Goal: Task Accomplishment & Management: Complete application form

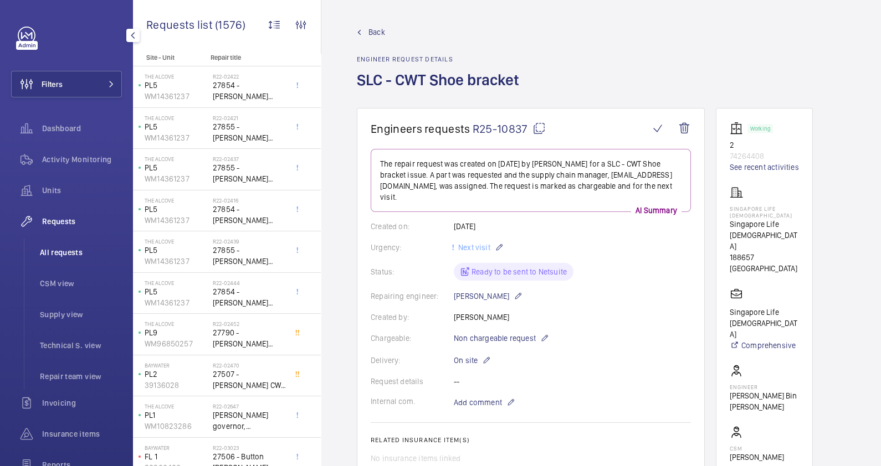
click at [76, 259] on li "All requests" at bounding box center [76, 252] width 91 height 27
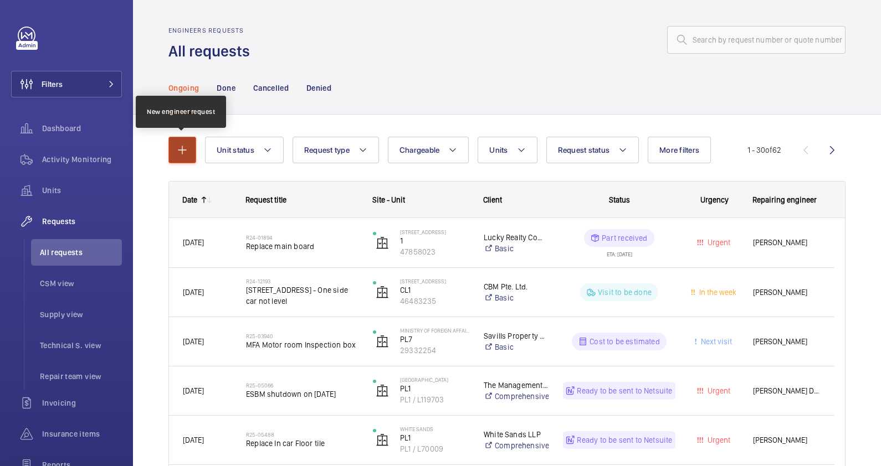
click at [185, 155] on mat-icon "button" at bounding box center [182, 149] width 13 height 13
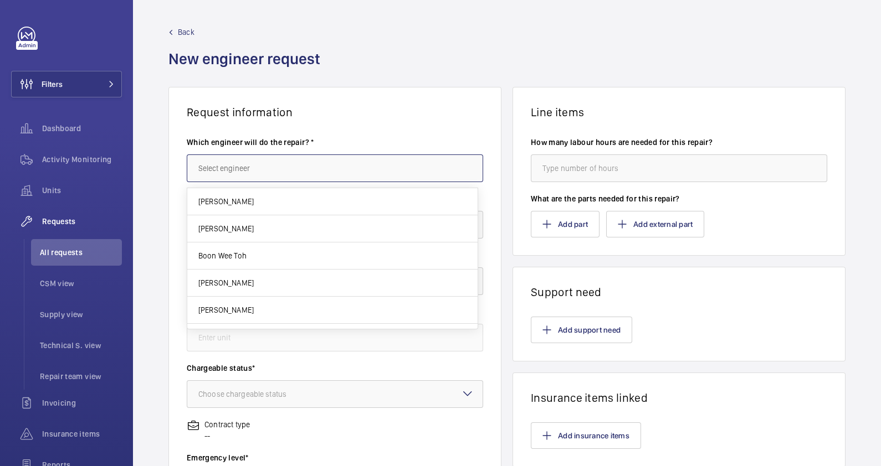
click at [245, 180] on input "text" at bounding box center [335, 169] width 296 height 28
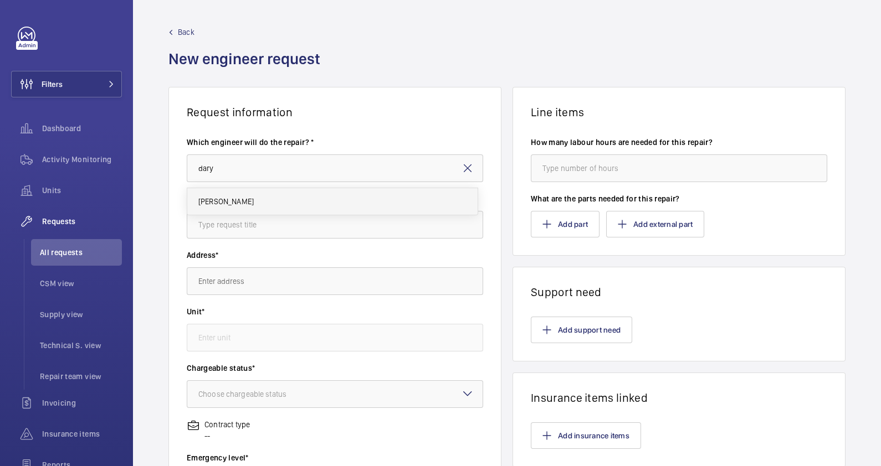
click at [244, 199] on mat-option "[PERSON_NAME]" at bounding box center [332, 201] width 290 height 27
type input "[PERSON_NAME]"
click at [244, 227] on input "text" at bounding box center [335, 225] width 296 height 28
paste input "EBOPS with installation"
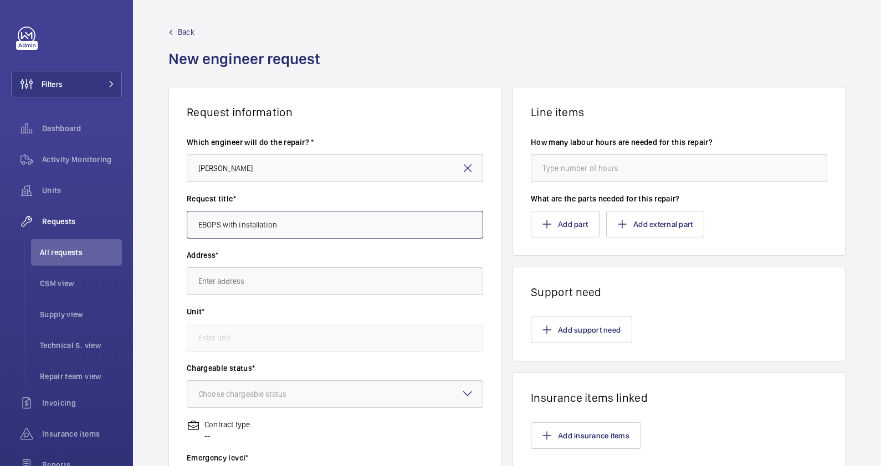
type input "EBOPS with installation"
click at [309, 283] on input "text" at bounding box center [335, 282] width 296 height 28
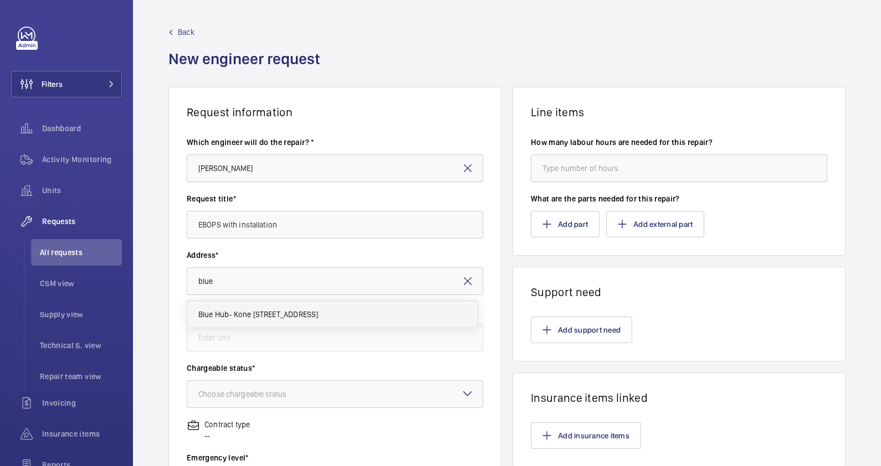
click at [301, 312] on span "Blue Hub- Kone [STREET_ADDRESS]" at bounding box center [258, 314] width 120 height 11
type input "Blue Hub- Kone [STREET_ADDRESS]"
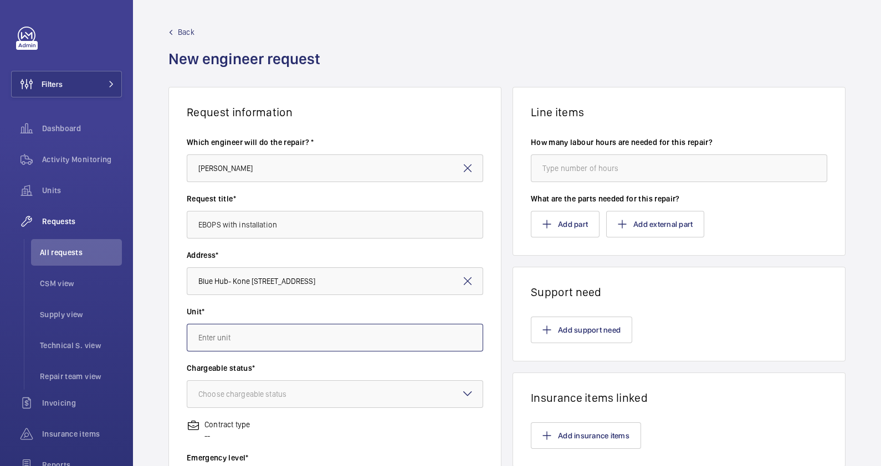
click at [283, 335] on input "text" at bounding box center [335, 338] width 296 height 28
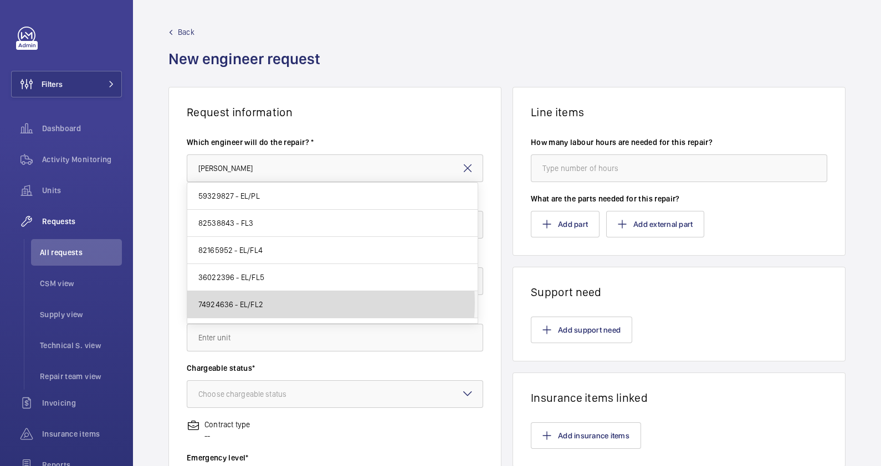
click at [296, 303] on mat-option "74924636 - EL/FL2" at bounding box center [332, 304] width 290 height 27
type input "74924636 - EL/FL2"
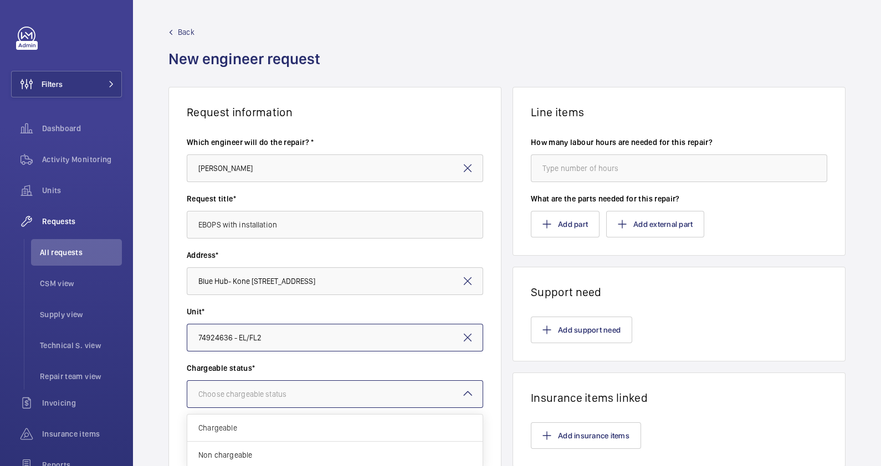
click at [256, 392] on div "Choose chargeable status" at bounding box center [256, 394] width 116 height 11
click at [248, 432] on span "Chargeable" at bounding box center [334, 428] width 273 height 11
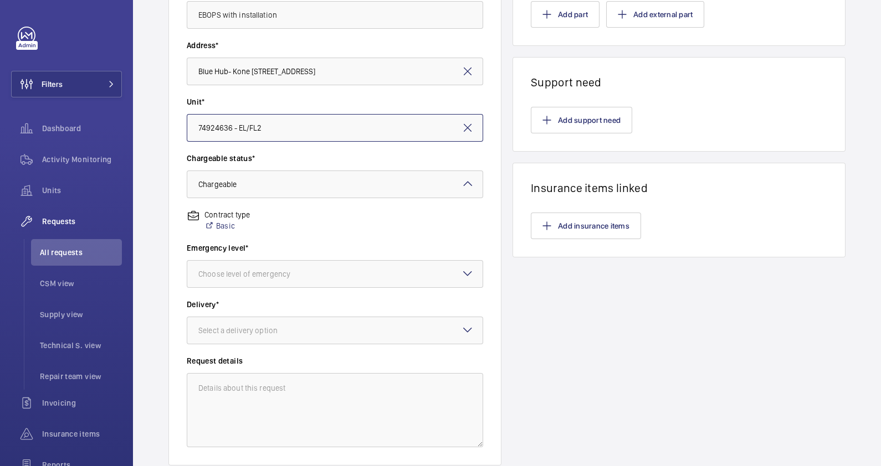
scroll to position [210, 0]
click at [283, 280] on div at bounding box center [334, 273] width 295 height 27
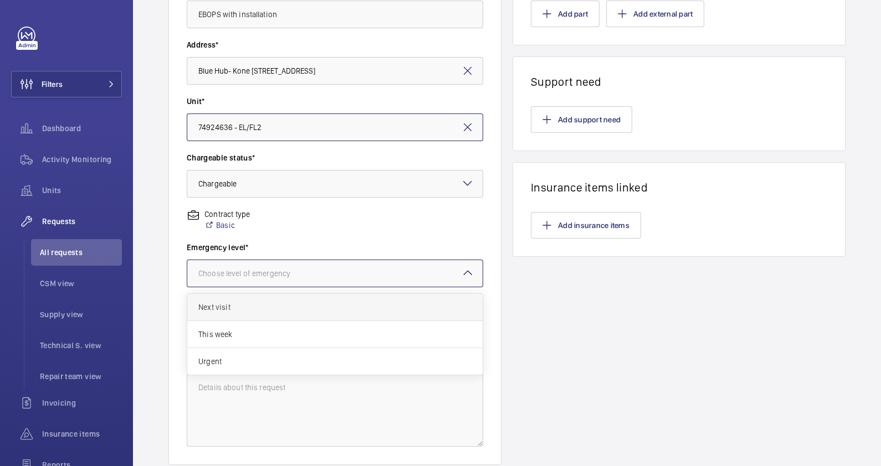
click at [268, 306] on span "Next visit" at bounding box center [334, 307] width 273 height 11
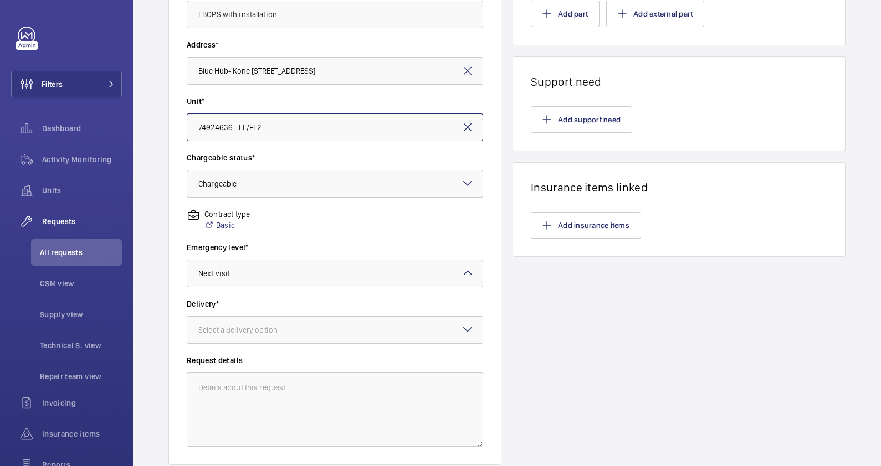
scroll to position [288, 0]
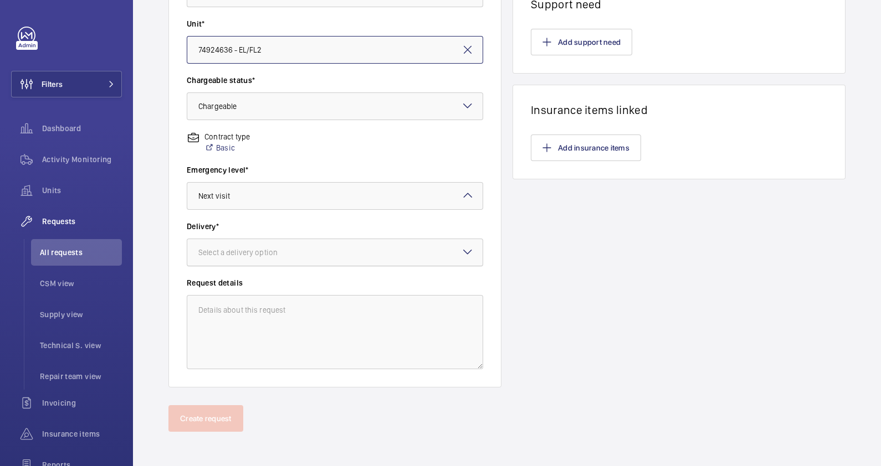
click at [285, 241] on div at bounding box center [334, 252] width 295 height 27
click at [255, 316] on span "On site" at bounding box center [334, 313] width 273 height 11
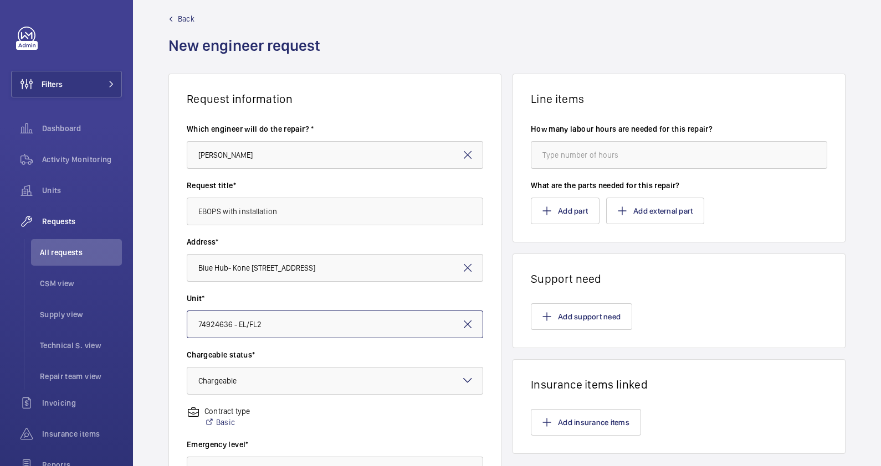
scroll to position [0, 0]
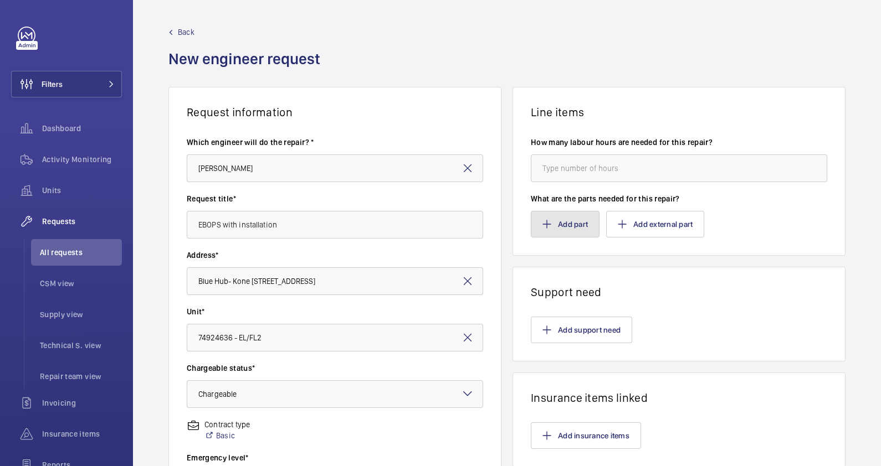
click at [571, 226] on button "Add part" at bounding box center [565, 224] width 69 height 27
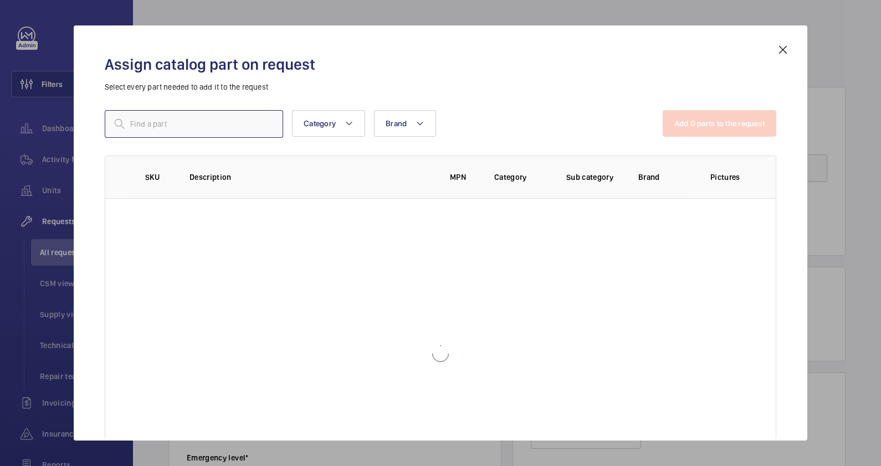
click at [238, 125] on input "text" at bounding box center [194, 124] width 178 height 28
type input "repair"
click at [271, 218] on td "SERVICES REPAIR" at bounding box center [312, 210] width 240 height 23
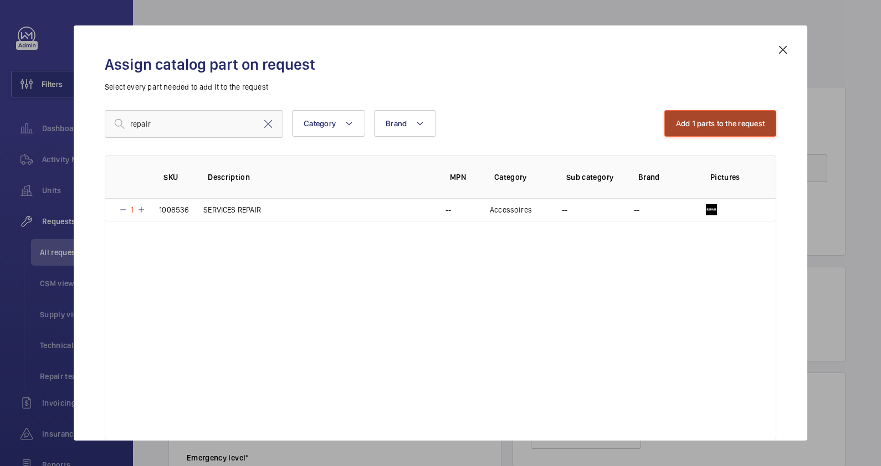
click at [738, 116] on button "Add 1 parts to the request" at bounding box center [720, 123] width 112 height 27
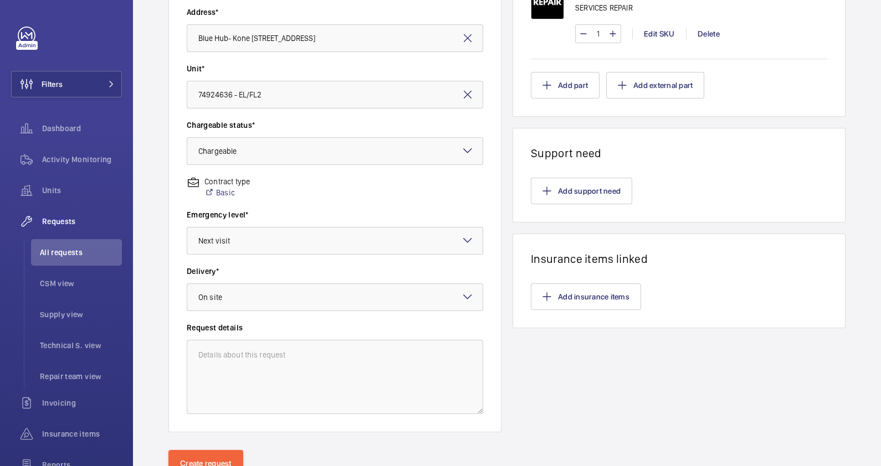
scroll to position [288, 0]
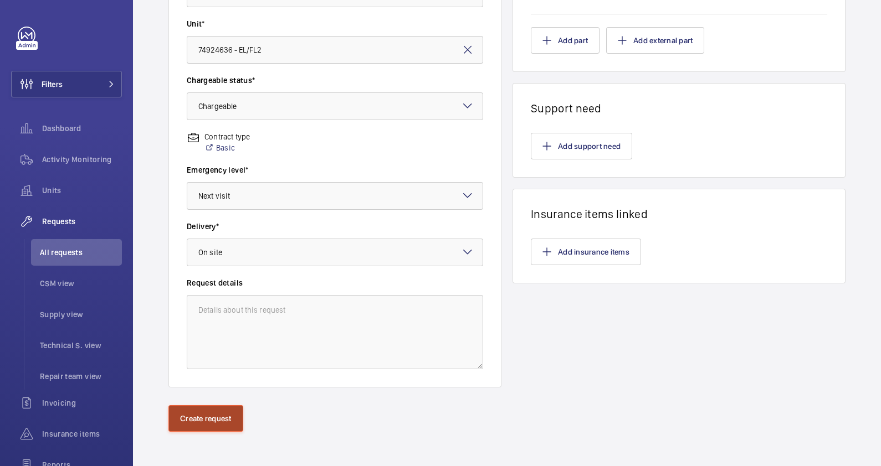
click at [222, 415] on button "Create request" at bounding box center [205, 418] width 75 height 27
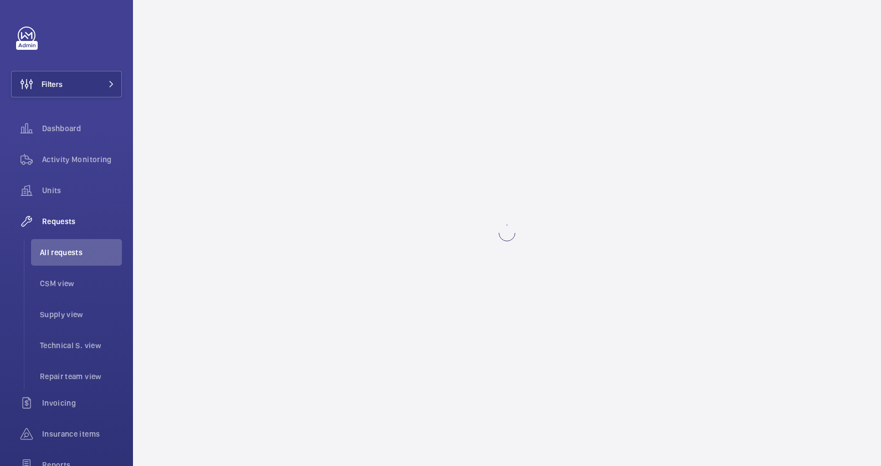
scroll to position [0, 0]
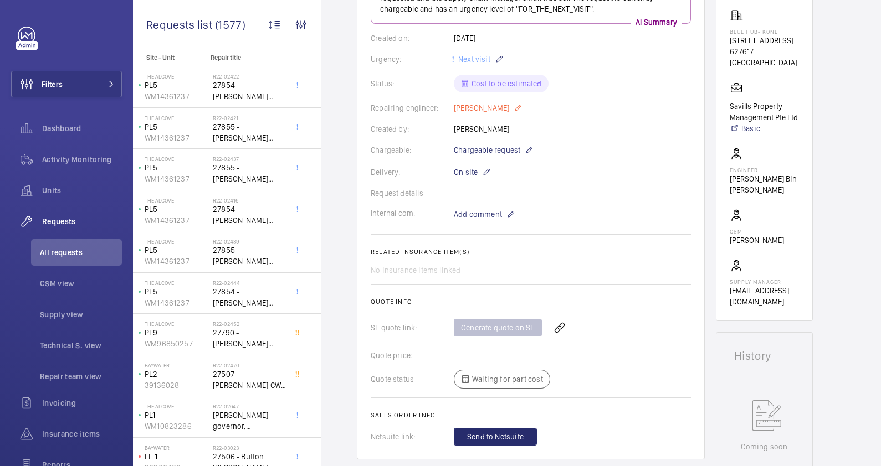
scroll to position [178, 0]
click at [565, 322] on wm-front-icon-button at bounding box center [559, 327] width 27 height 27
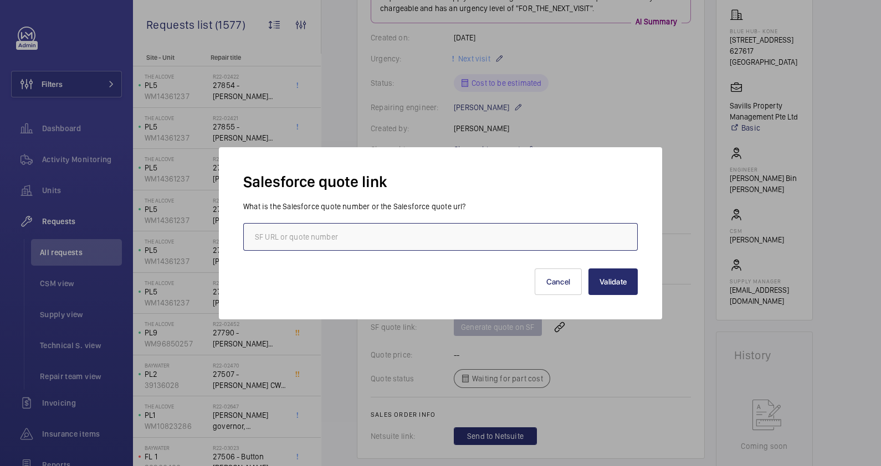
click at [443, 232] on input "text" at bounding box center [440, 237] width 394 height 28
paste input "[URL][DOMAIN_NAME]"
type input "[URL][DOMAIN_NAME]"
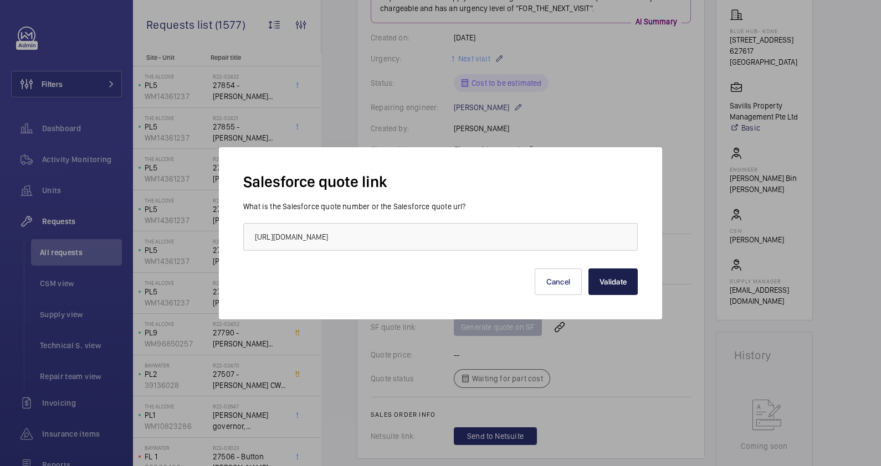
click at [618, 274] on button "Validate" at bounding box center [612, 282] width 49 height 27
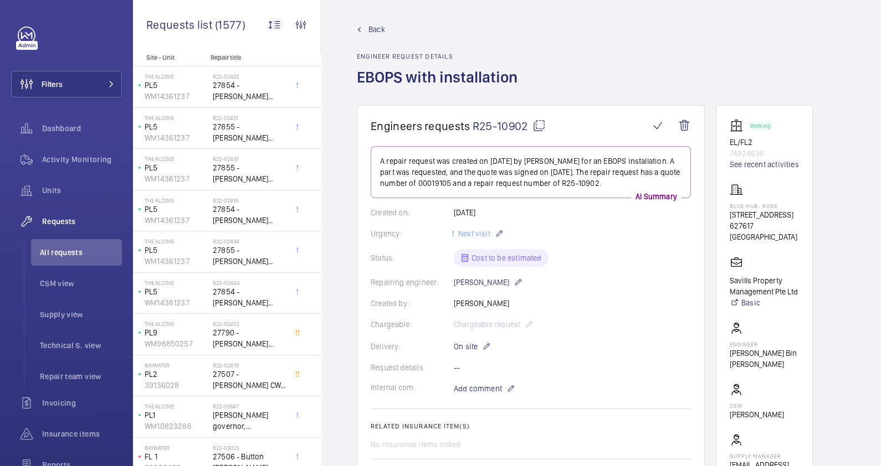
scroll to position [2, 0]
click at [536, 126] on mat-icon at bounding box center [538, 126] width 13 height 13
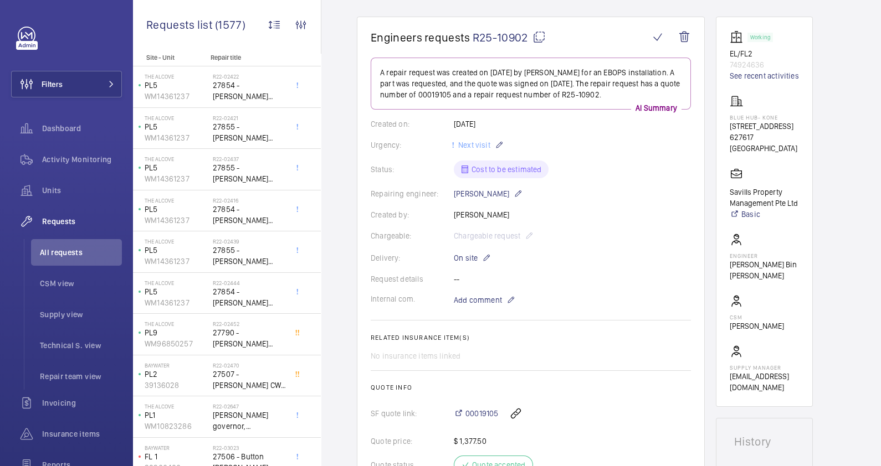
scroll to position [43, 0]
